Goal: Transaction & Acquisition: Purchase product/service

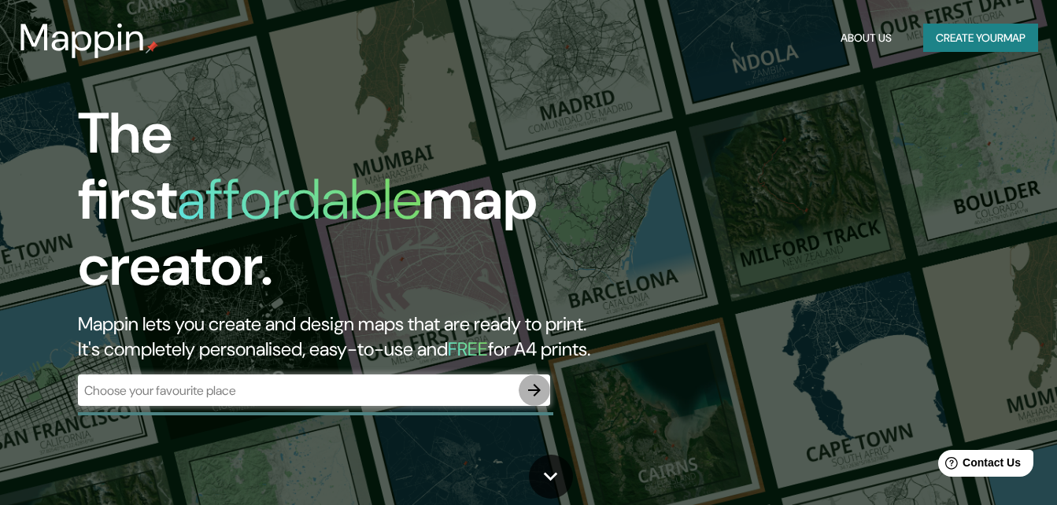
click at [532, 375] on button "button" at bounding box center [534, 390] width 31 height 31
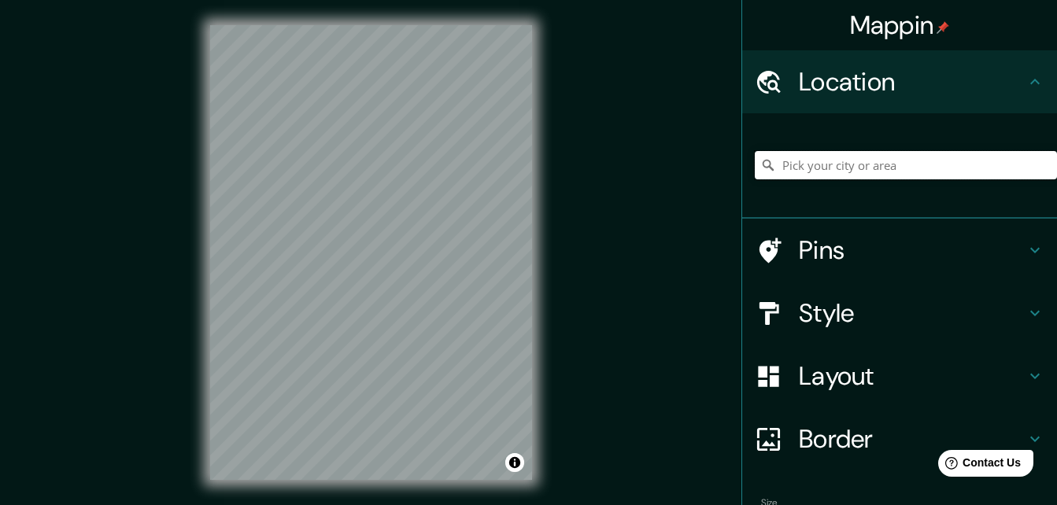
click at [850, 165] on input "Pick your city or area" at bounding box center [906, 165] width 302 height 28
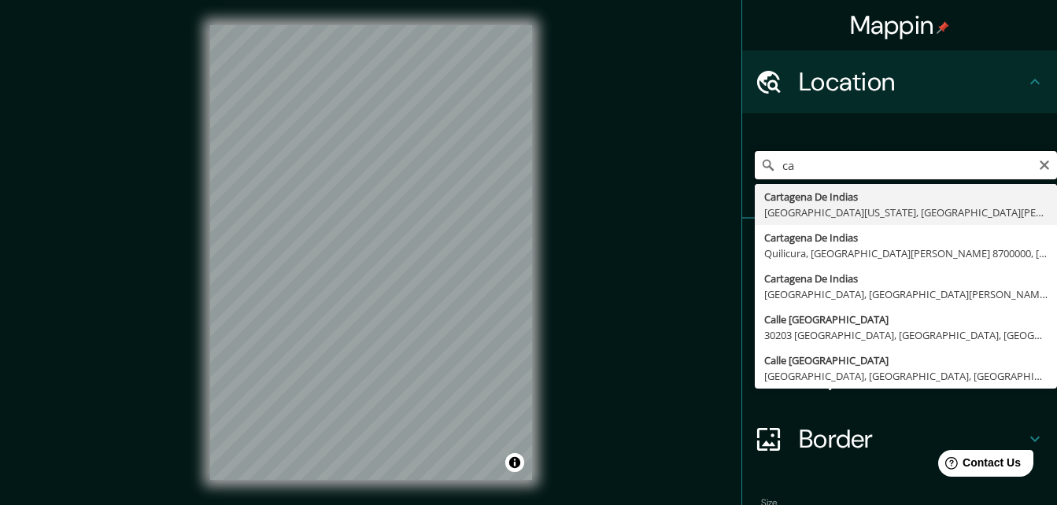
type input "c"
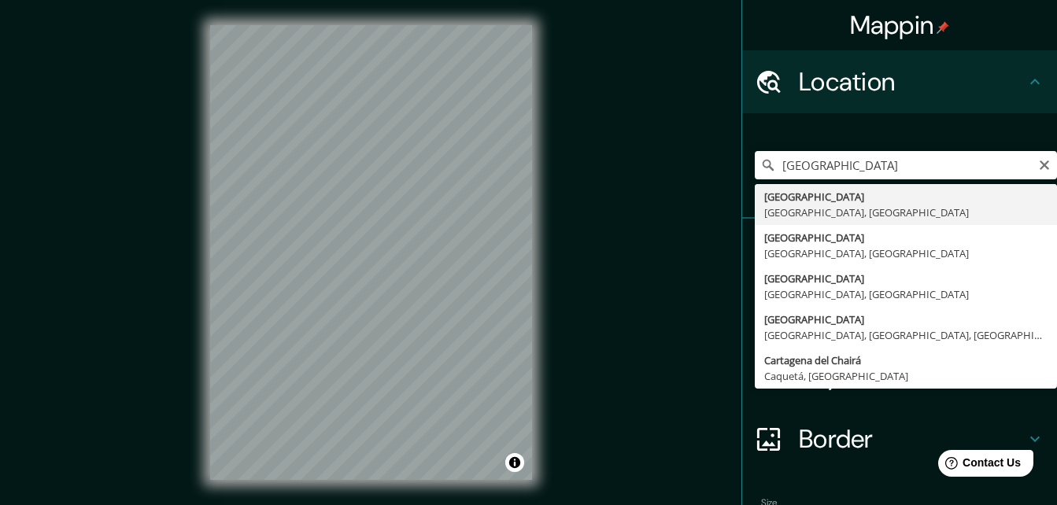
type input "[GEOGRAPHIC_DATA], [GEOGRAPHIC_DATA], [GEOGRAPHIC_DATA]"
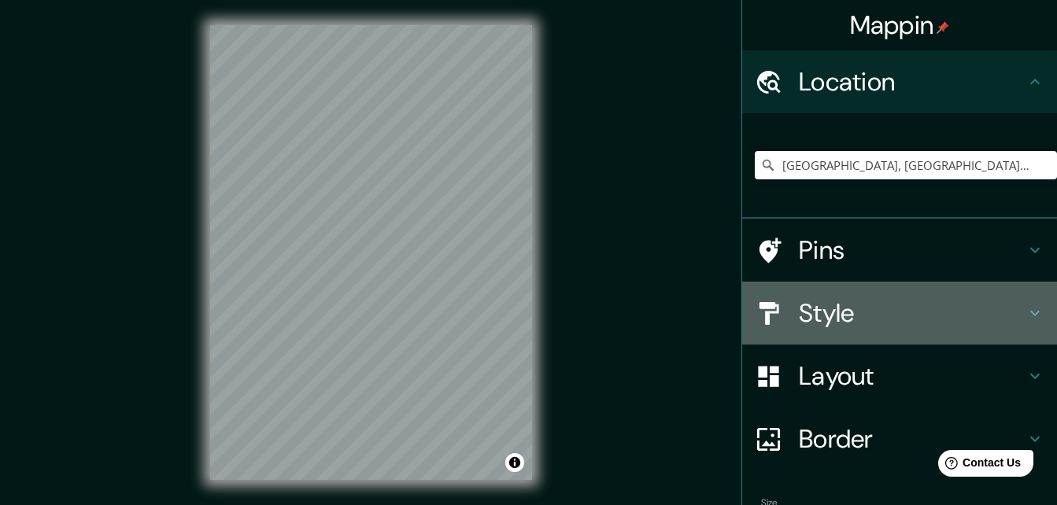
click at [837, 323] on h4 "Style" at bounding box center [912, 313] width 227 height 31
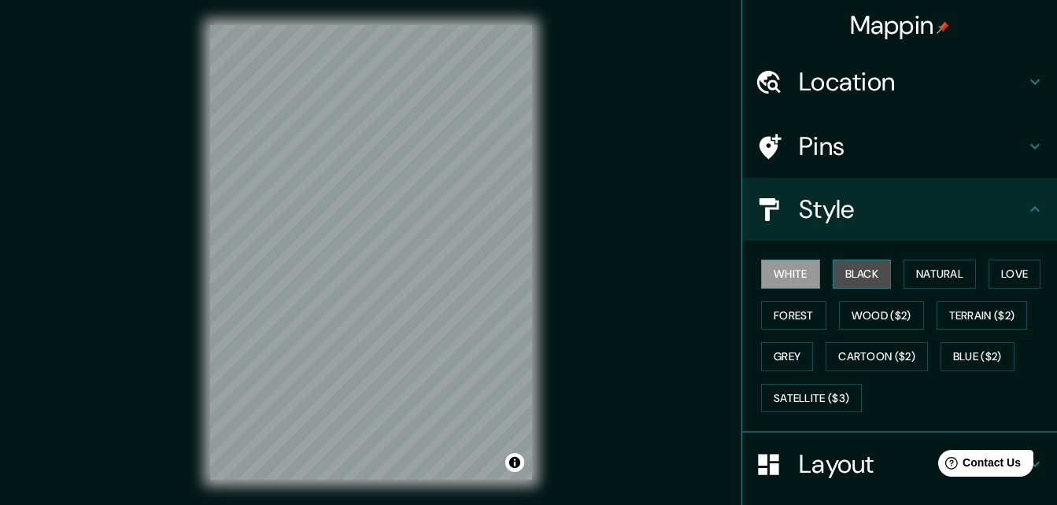
click at [854, 266] on button "Black" at bounding box center [862, 274] width 59 height 29
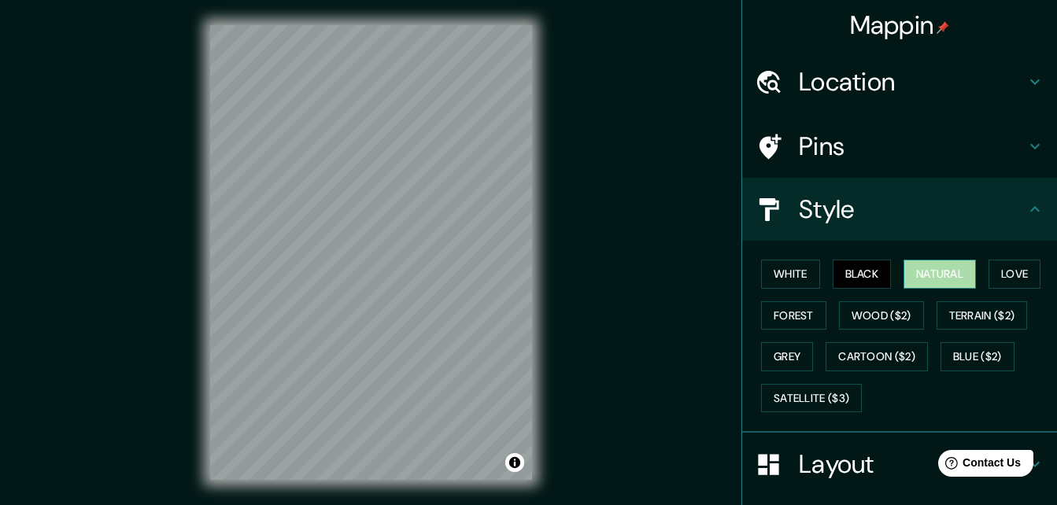
click at [932, 272] on button "Natural" at bounding box center [940, 274] width 72 height 29
click at [872, 272] on button "Black" at bounding box center [862, 274] width 59 height 29
click at [917, 274] on button "Natural" at bounding box center [940, 274] width 72 height 29
click at [854, 277] on button "Black" at bounding box center [862, 274] width 59 height 29
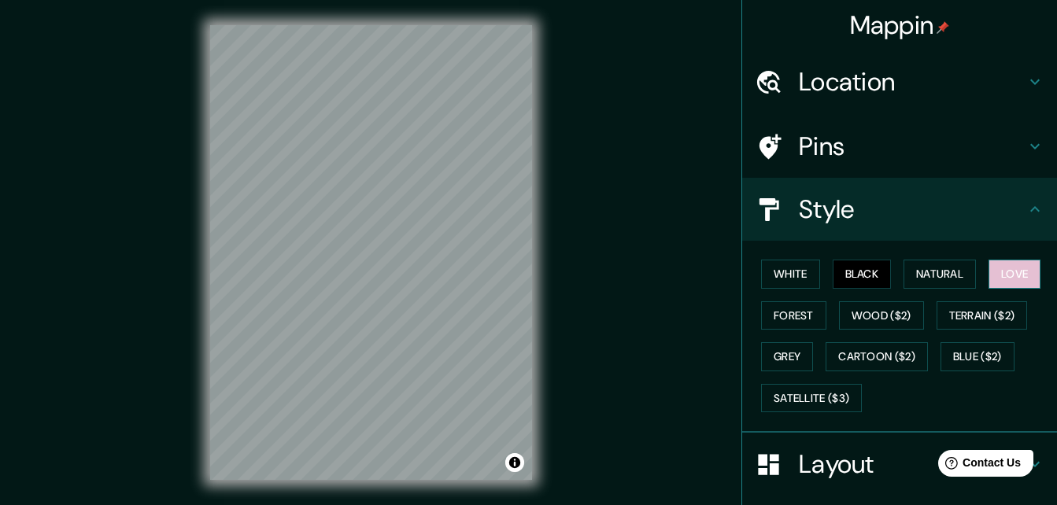
click at [1018, 267] on button "Love" at bounding box center [1015, 274] width 52 height 29
click at [779, 320] on button "Forest" at bounding box center [793, 316] width 65 height 29
click at [1003, 280] on button "Love" at bounding box center [1015, 274] width 52 height 29
click at [780, 343] on button "Grey" at bounding box center [787, 357] width 52 height 29
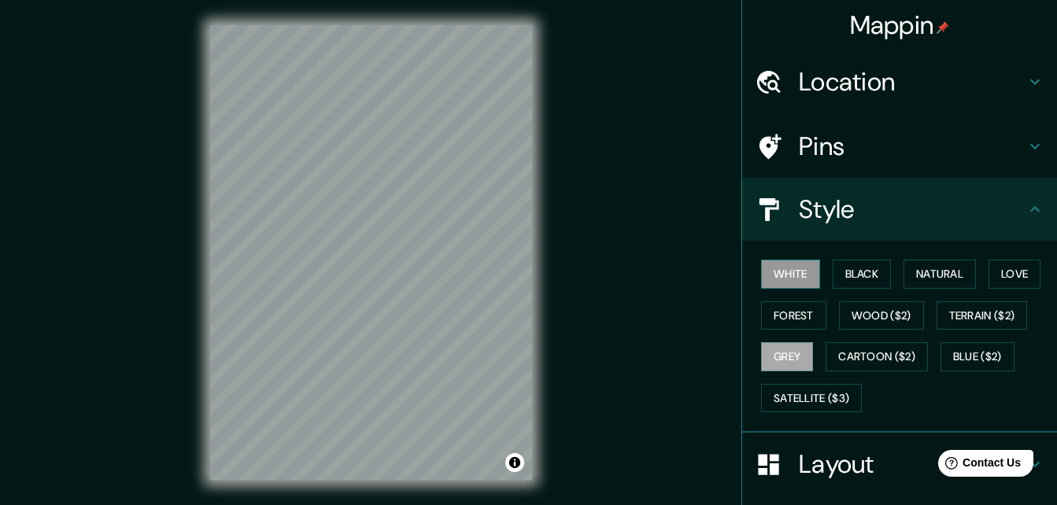
click at [792, 277] on button "White" at bounding box center [790, 274] width 59 height 29
click at [855, 272] on button "Black" at bounding box center [862, 274] width 59 height 29
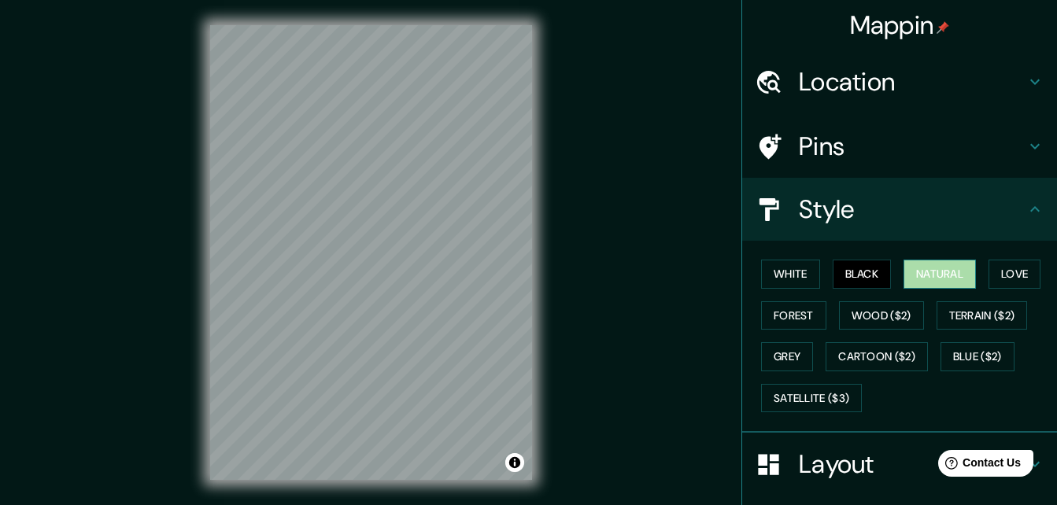
click at [966, 276] on button "Natural" at bounding box center [940, 274] width 72 height 29
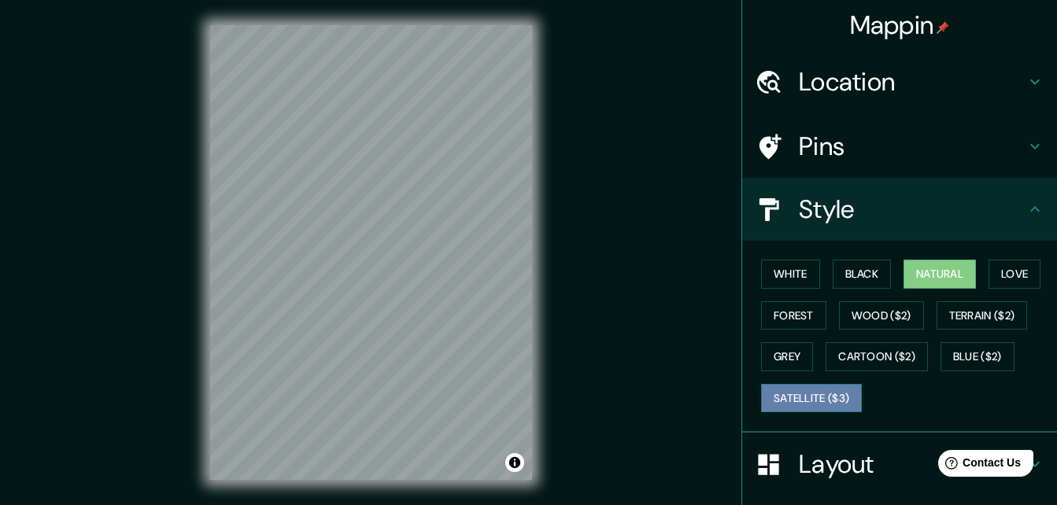
click at [820, 393] on button "Satellite ($3)" at bounding box center [811, 398] width 101 height 29
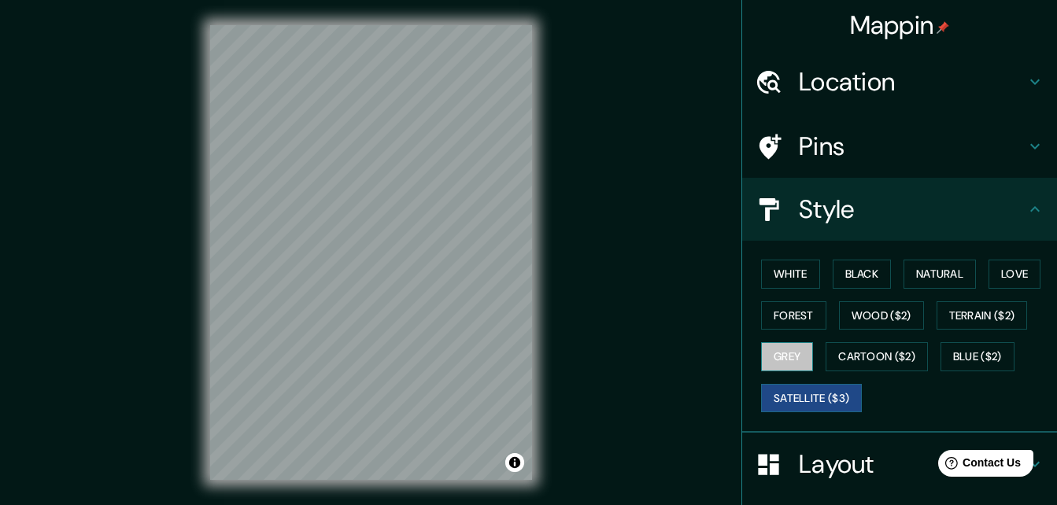
click at [761, 357] on button "Grey" at bounding box center [787, 357] width 52 height 29
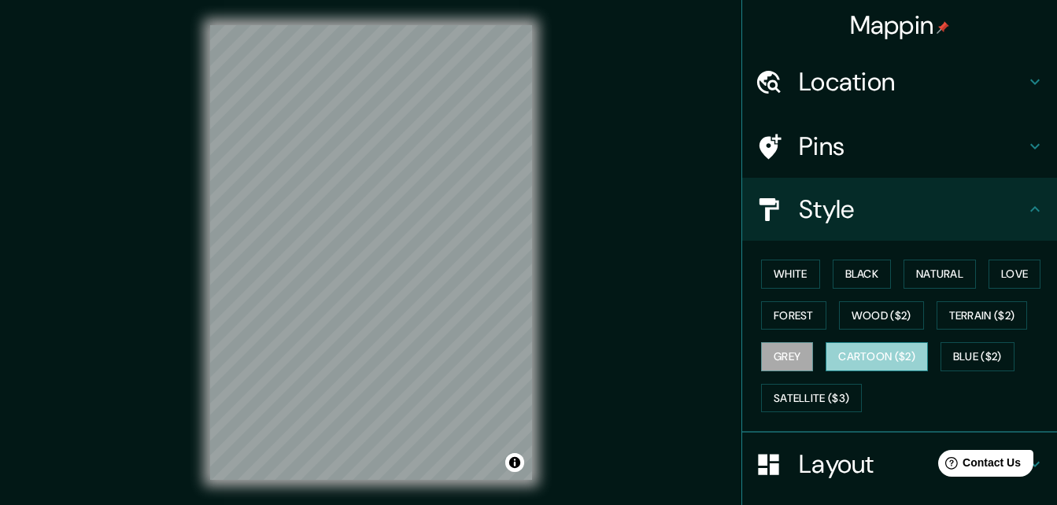
click at [863, 347] on button "Cartoon ($2)" at bounding box center [877, 357] width 102 height 29
click at [933, 343] on div "White Black Natural Love Forest Wood ($2) Terrain ($2) Grey Cartoon ($2) Blue (…" at bounding box center [906, 336] width 302 height 165
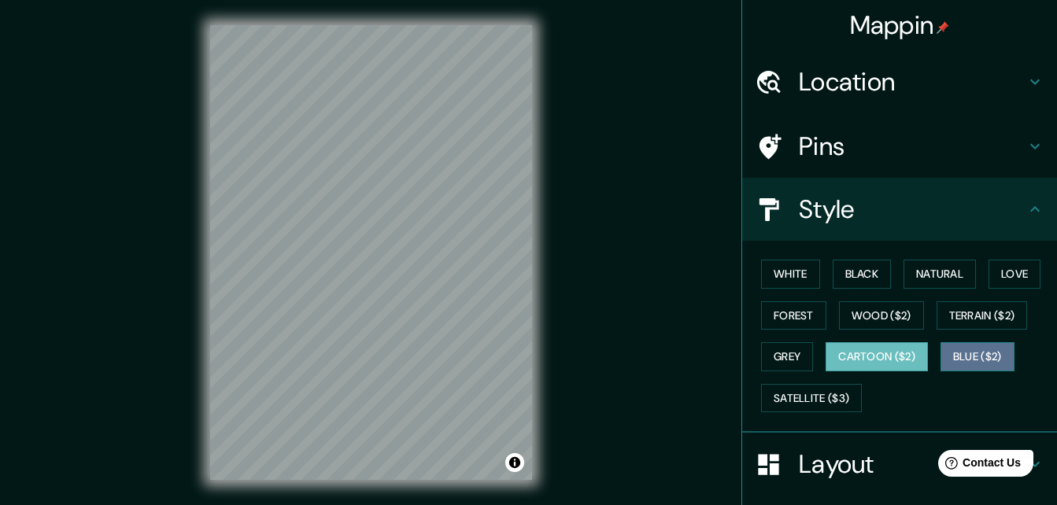
click at [957, 346] on button "Blue ($2)" at bounding box center [978, 357] width 74 height 29
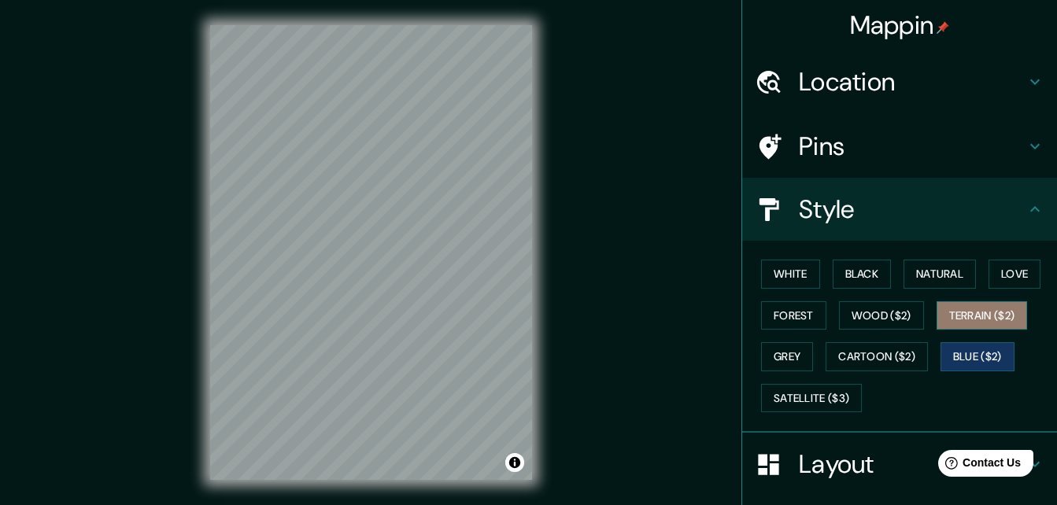
click at [982, 317] on button "Terrain ($2)" at bounding box center [982, 316] width 91 height 29
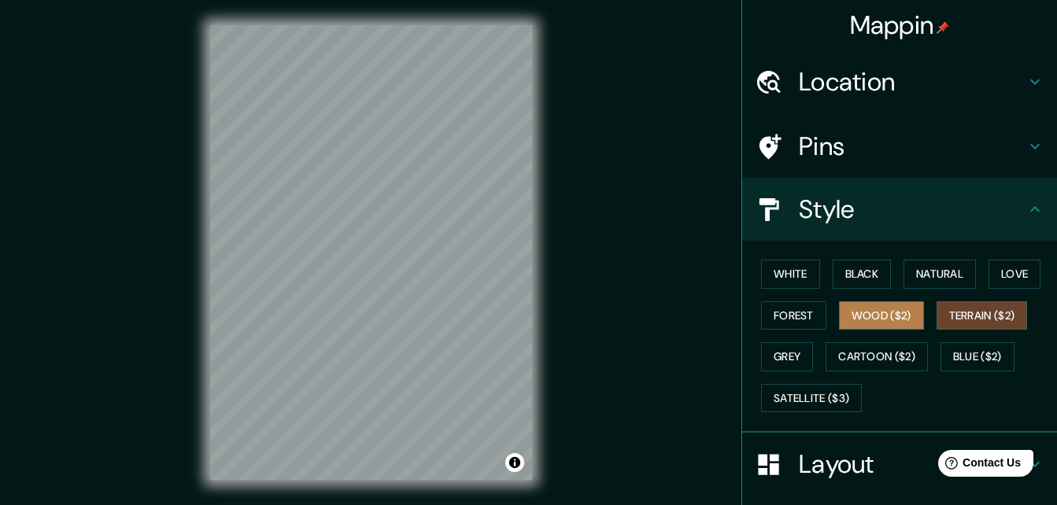
click at [897, 319] on button "Wood ($2)" at bounding box center [881, 316] width 85 height 29
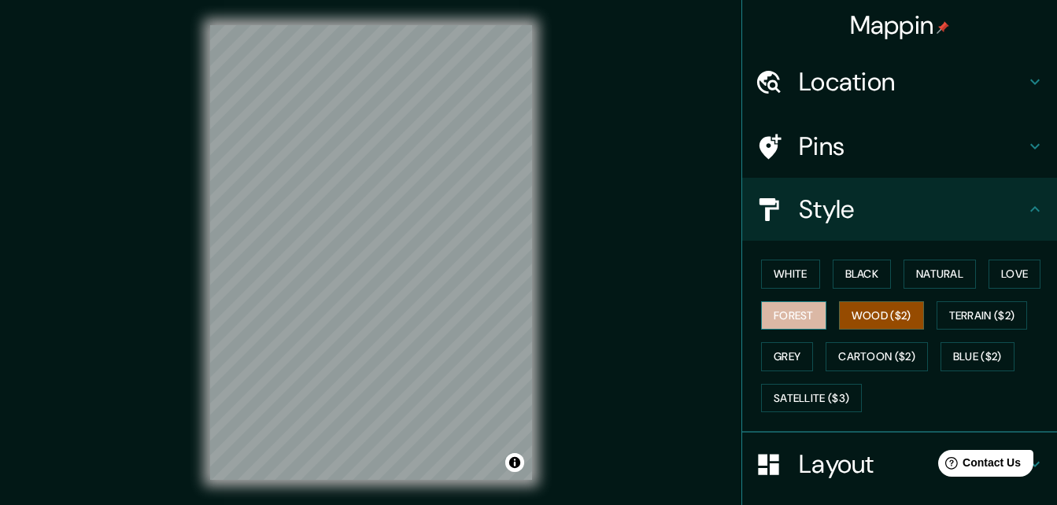
click at [798, 315] on button "Forest" at bounding box center [793, 316] width 65 height 29
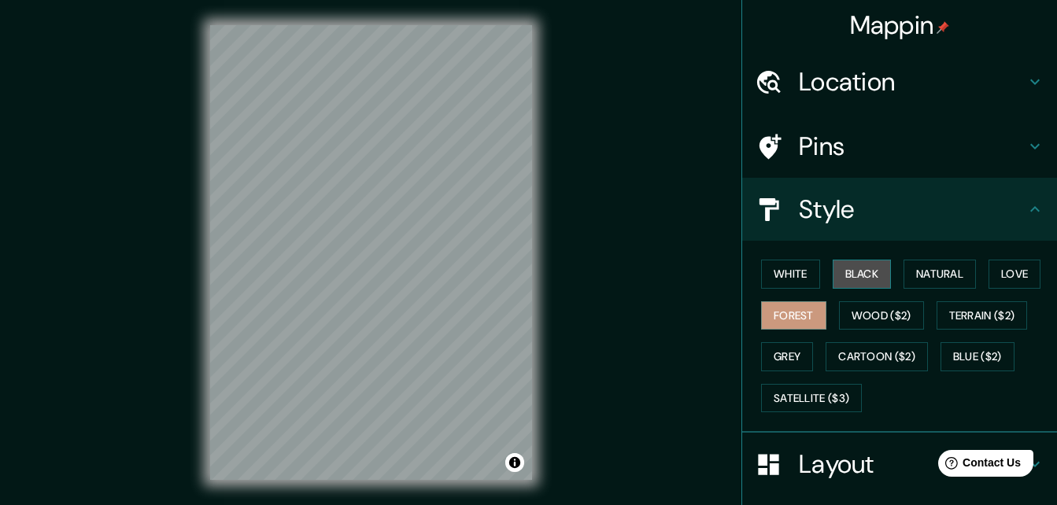
click at [841, 279] on button "Black" at bounding box center [862, 274] width 59 height 29
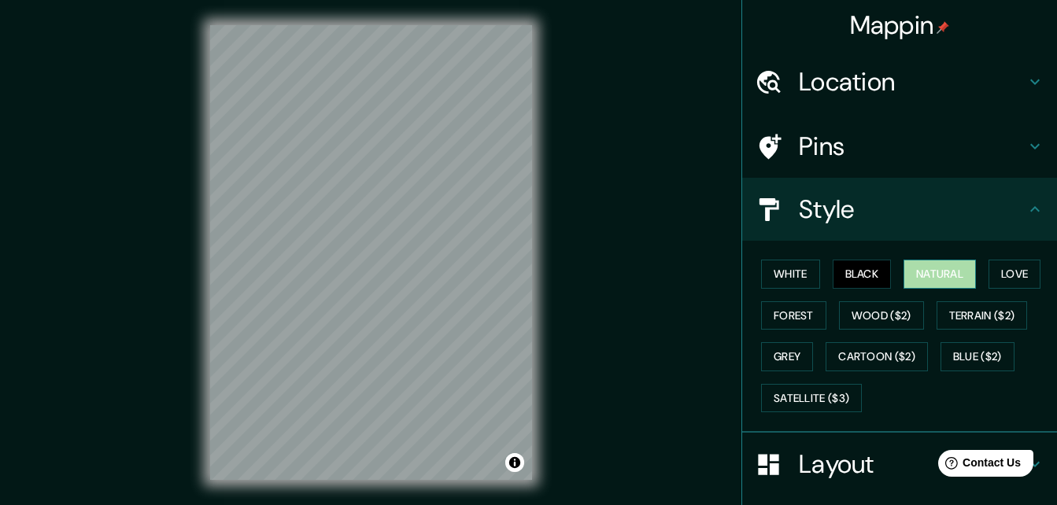
click at [920, 283] on button "Natural" at bounding box center [940, 274] width 72 height 29
click at [989, 280] on button "Love" at bounding box center [1015, 274] width 52 height 29
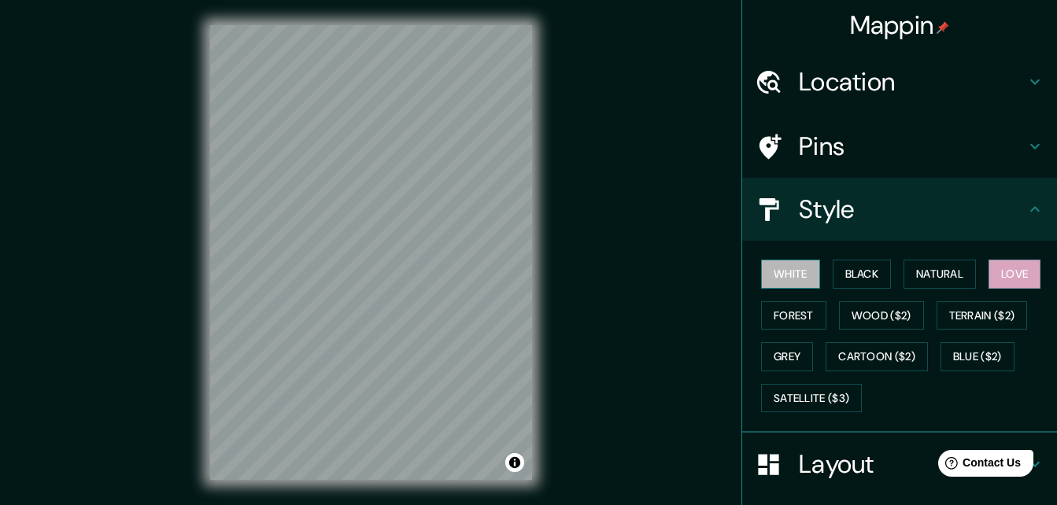
click at [773, 273] on button "White" at bounding box center [790, 274] width 59 height 29
click at [846, 276] on button "Black" at bounding box center [862, 274] width 59 height 29
click at [769, 272] on button "White" at bounding box center [790, 274] width 59 height 29
click at [833, 266] on button "Black" at bounding box center [862, 274] width 59 height 29
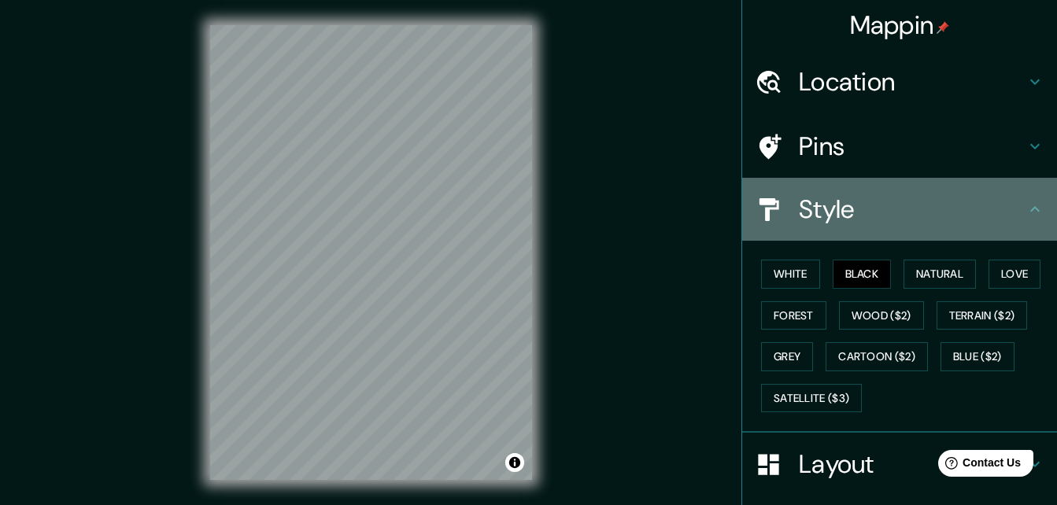
click at [1026, 213] on icon at bounding box center [1035, 209] width 19 height 19
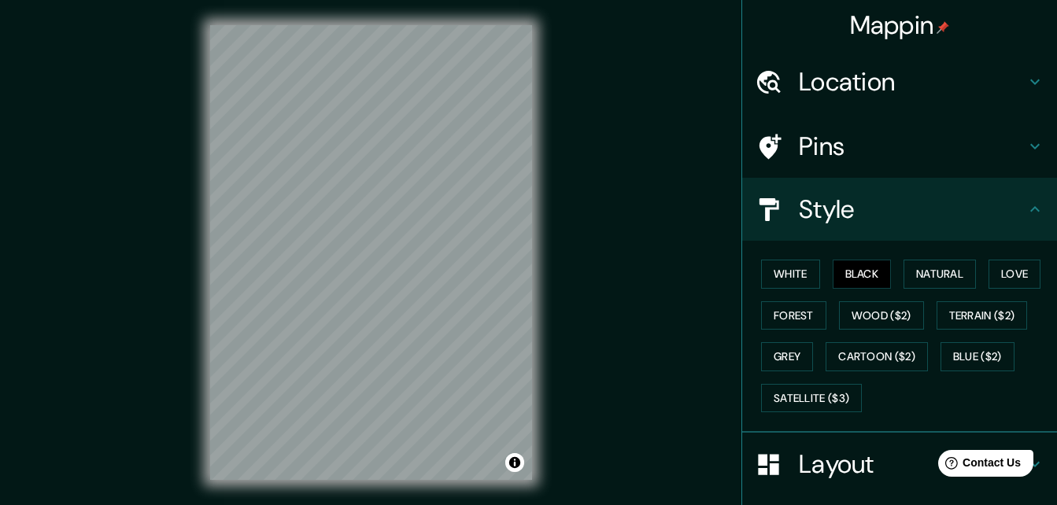
click at [1026, 213] on icon at bounding box center [1035, 209] width 19 height 19
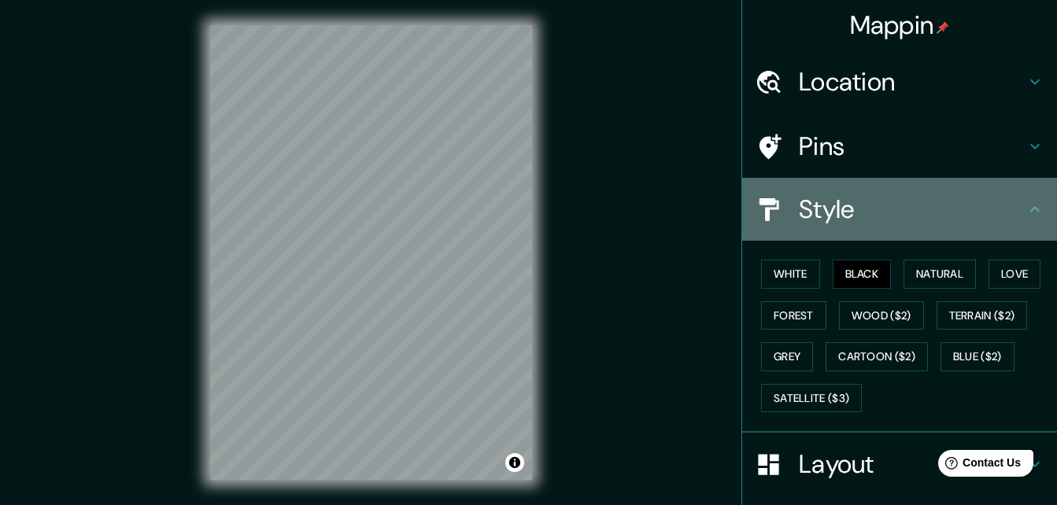
click at [1026, 213] on icon at bounding box center [1035, 209] width 19 height 19
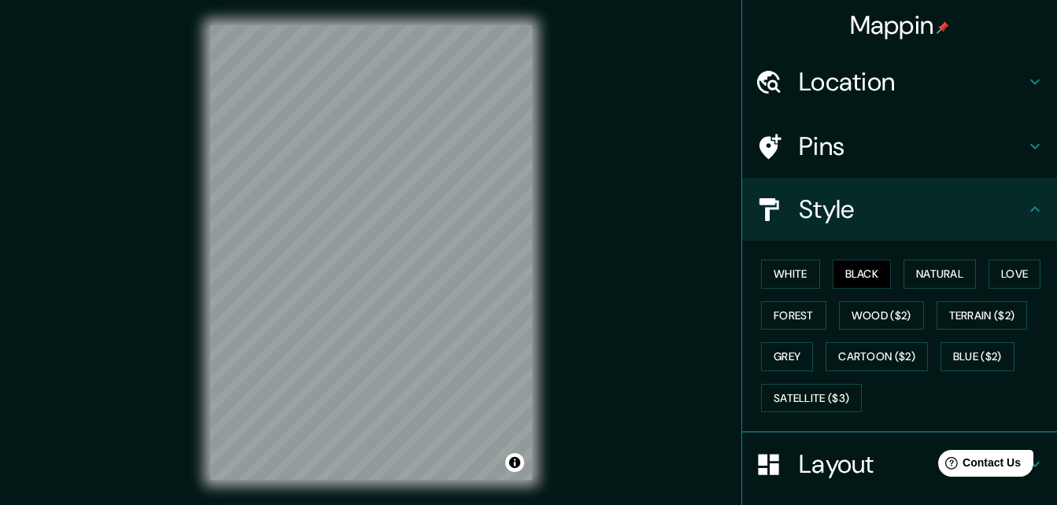
drag, startPoint x: 1021, startPoint y: 213, endPoint x: 644, endPoint y: 270, distance: 381.5
click at [644, 270] on div "Mappin Location [GEOGRAPHIC_DATA], [GEOGRAPHIC_DATA], [GEOGRAPHIC_DATA] Pins St…" at bounding box center [528, 265] width 1057 height 531
click at [514, 456] on button "Toggle attribution" at bounding box center [514, 463] width 19 height 19
